Goal: Task Accomplishment & Management: Manage account settings

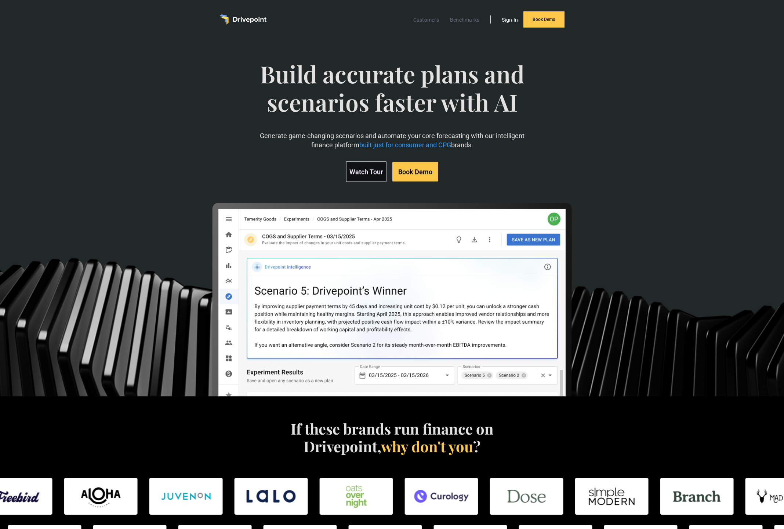
click at [504, 19] on link "Sign In" at bounding box center [510, 20] width 24 height 10
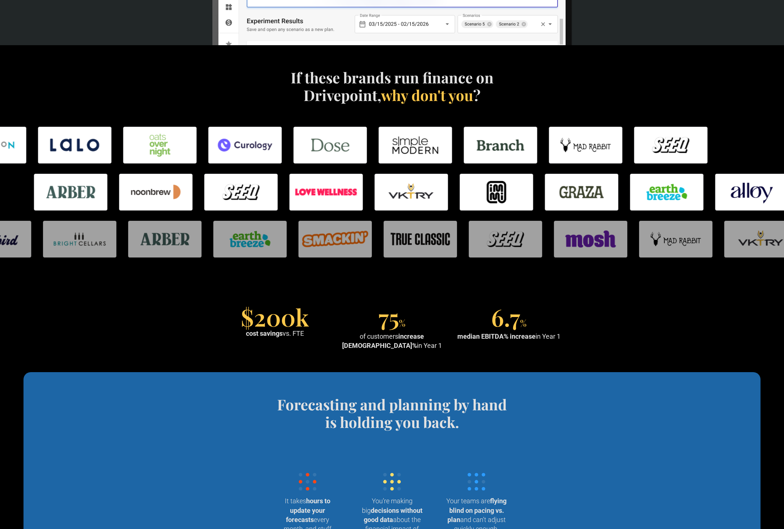
scroll to position [356, 0]
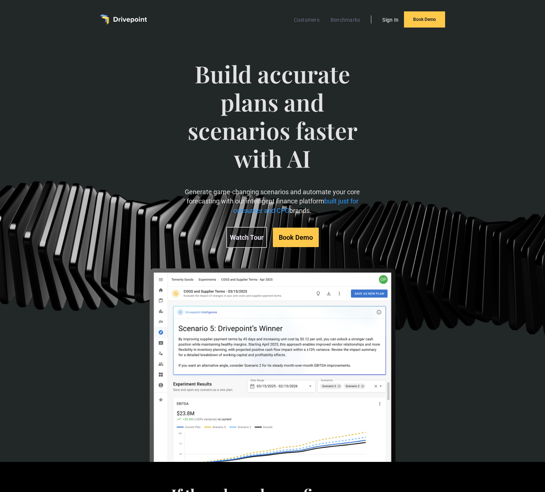
click at [388, 18] on link "Sign In" at bounding box center [391, 20] width 24 height 10
click at [390, 19] on link "Sign In" at bounding box center [391, 20] width 24 height 10
